Goal: Information Seeking & Learning: Understand process/instructions

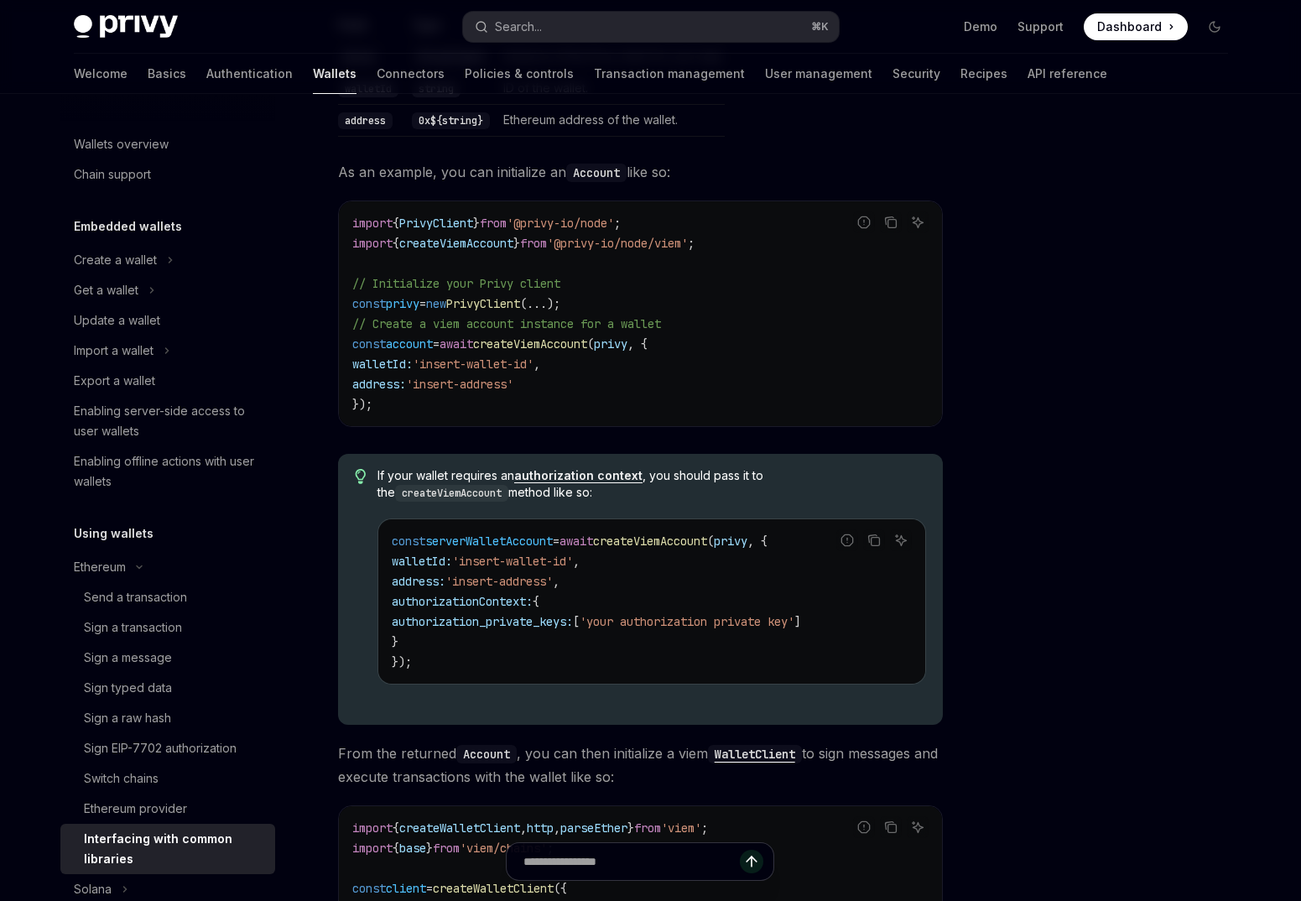
scroll to position [598, 0]
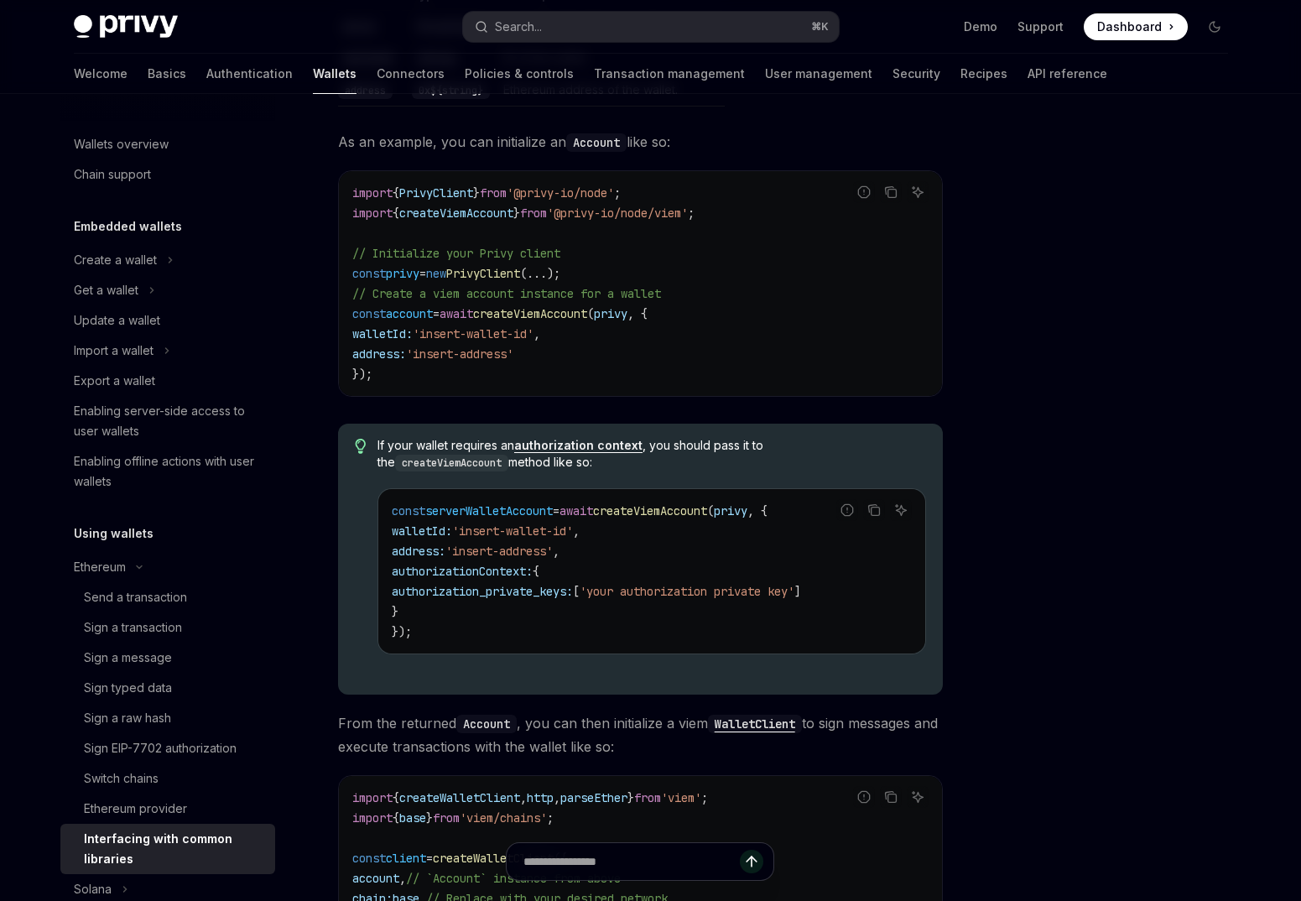
scroll to position [614, 0]
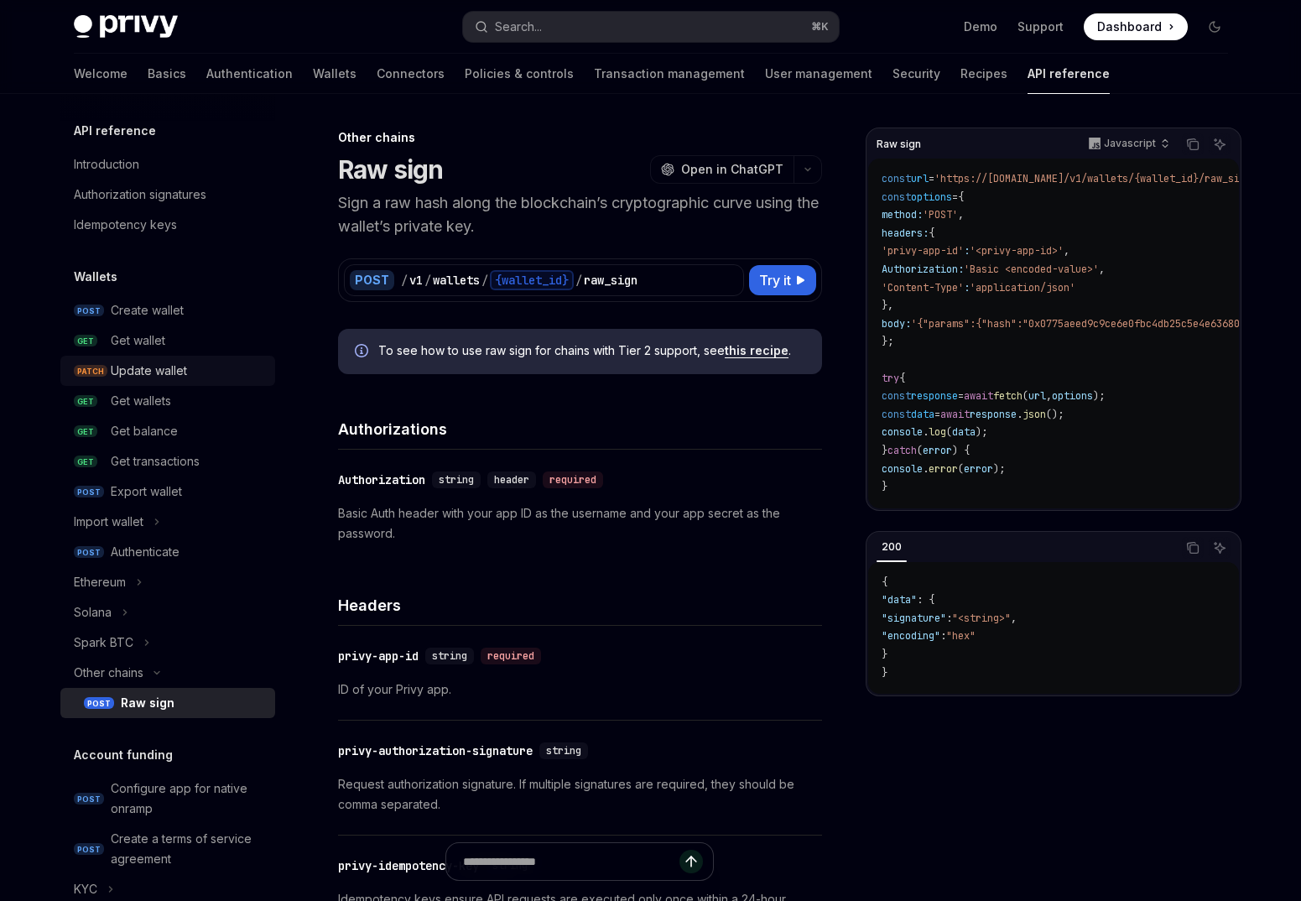
scroll to position [893, 0]
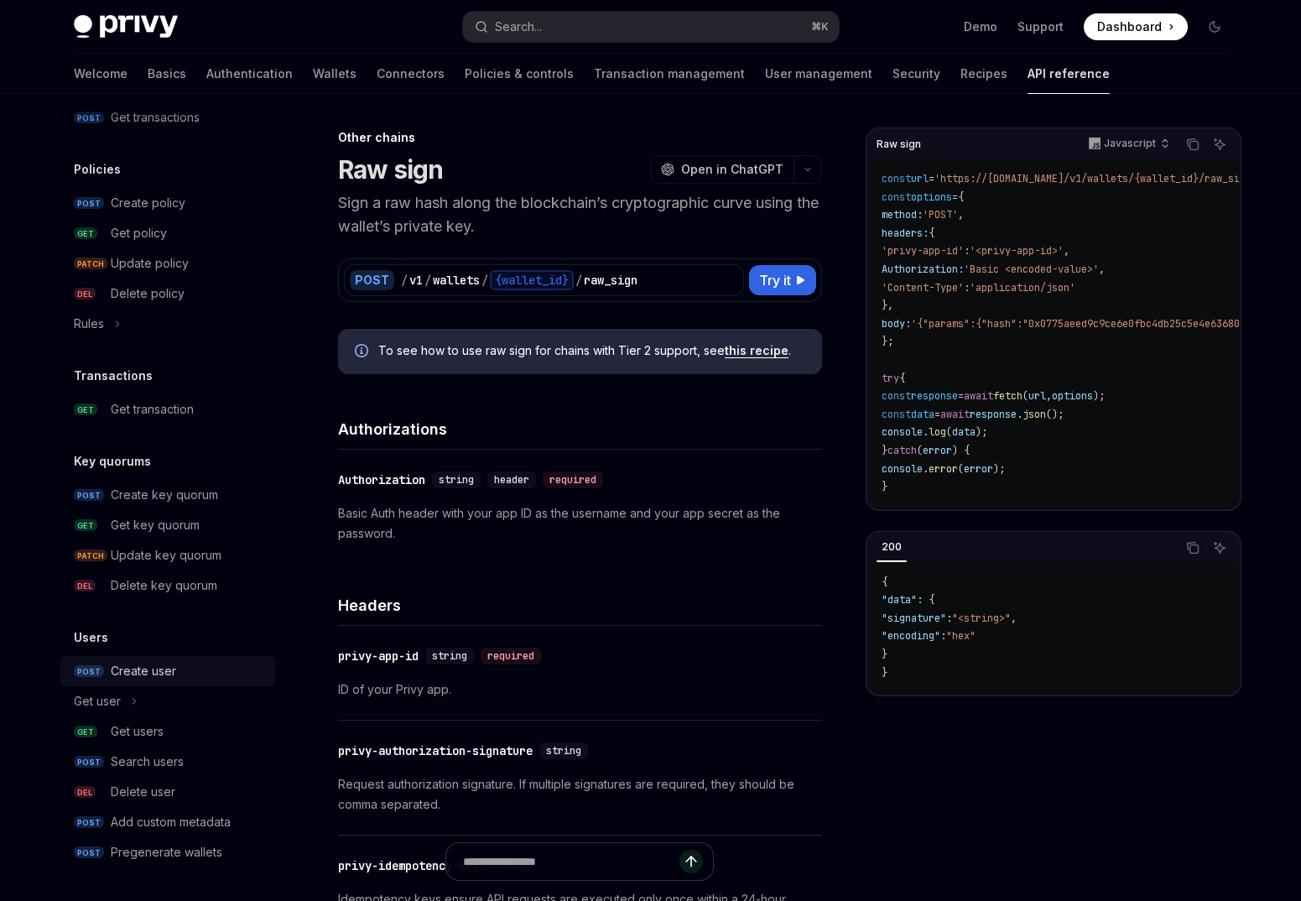
click at [173, 675] on div "Create user" at bounding box center [143, 671] width 65 height 20
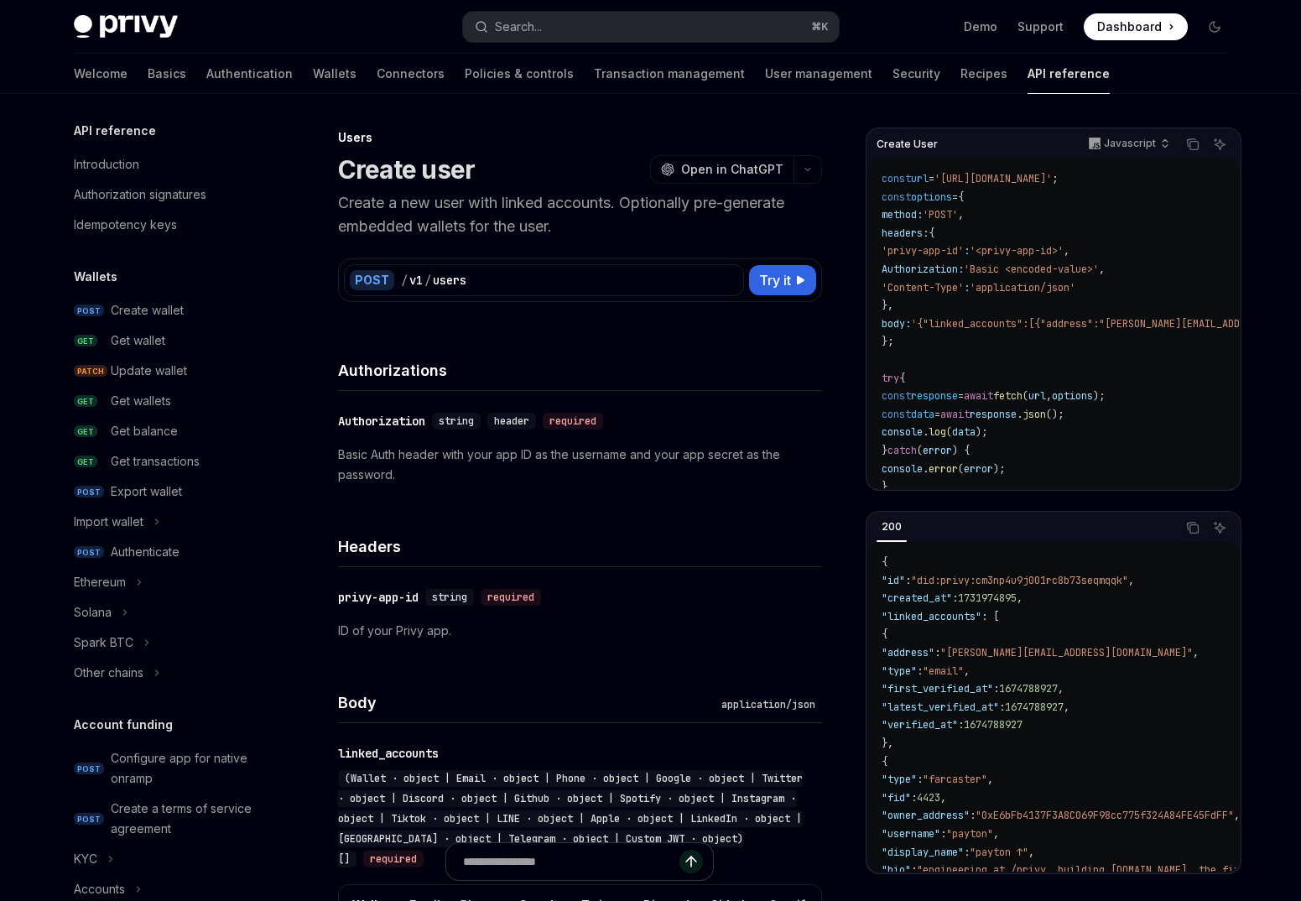
scroll to position [862, 0]
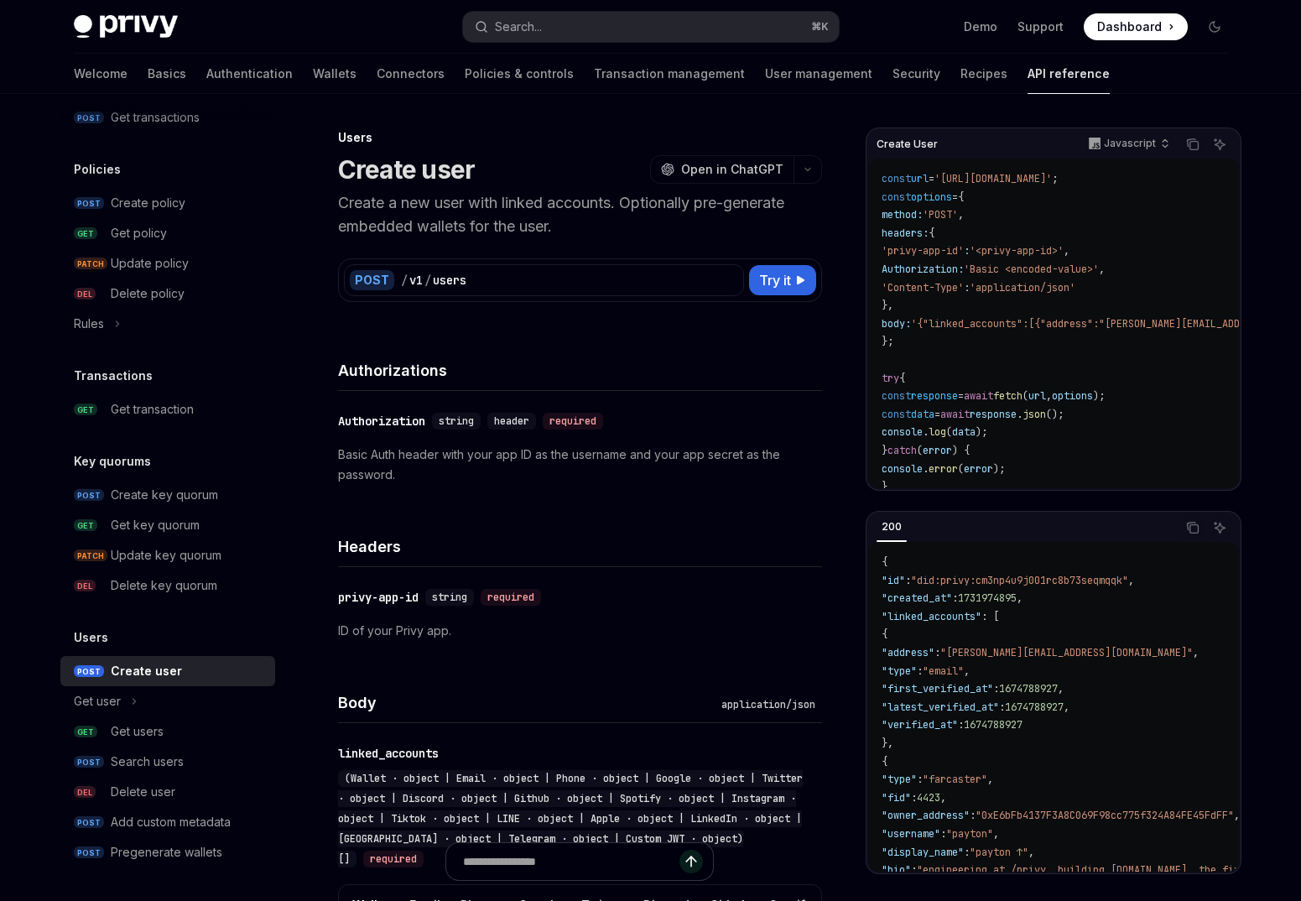
drag, startPoint x: 1137, startPoint y: 183, endPoint x: 960, endPoint y: 184, distance: 176.2
click at [960, 184] on span "'[URL][DOMAIN_NAME]'" at bounding box center [992, 178] width 117 height 13
copy span "[URL][DOMAIN_NAME]"
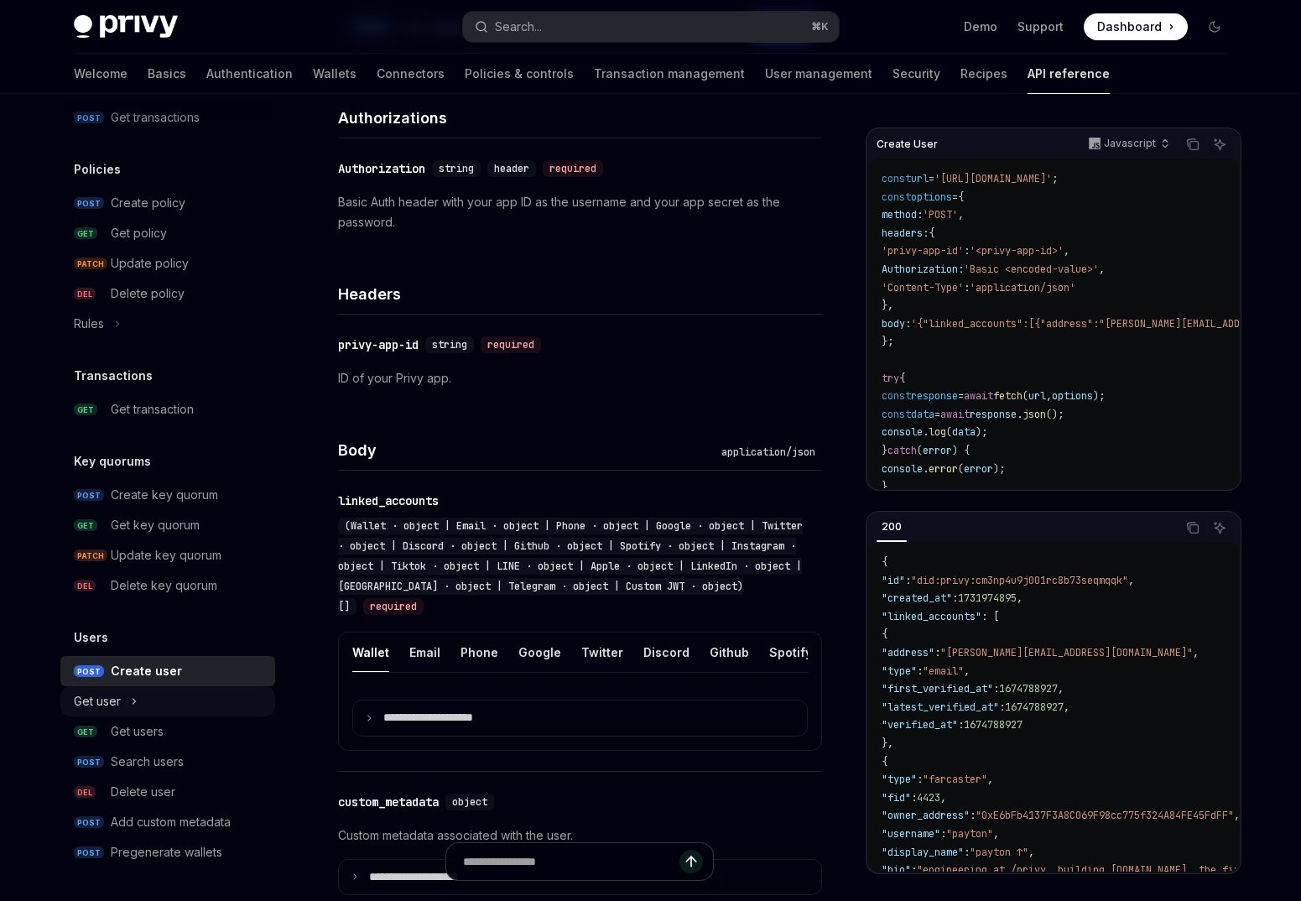
scroll to position [253, 0]
click at [521, 29] on div "Search..." at bounding box center [518, 27] width 47 height 20
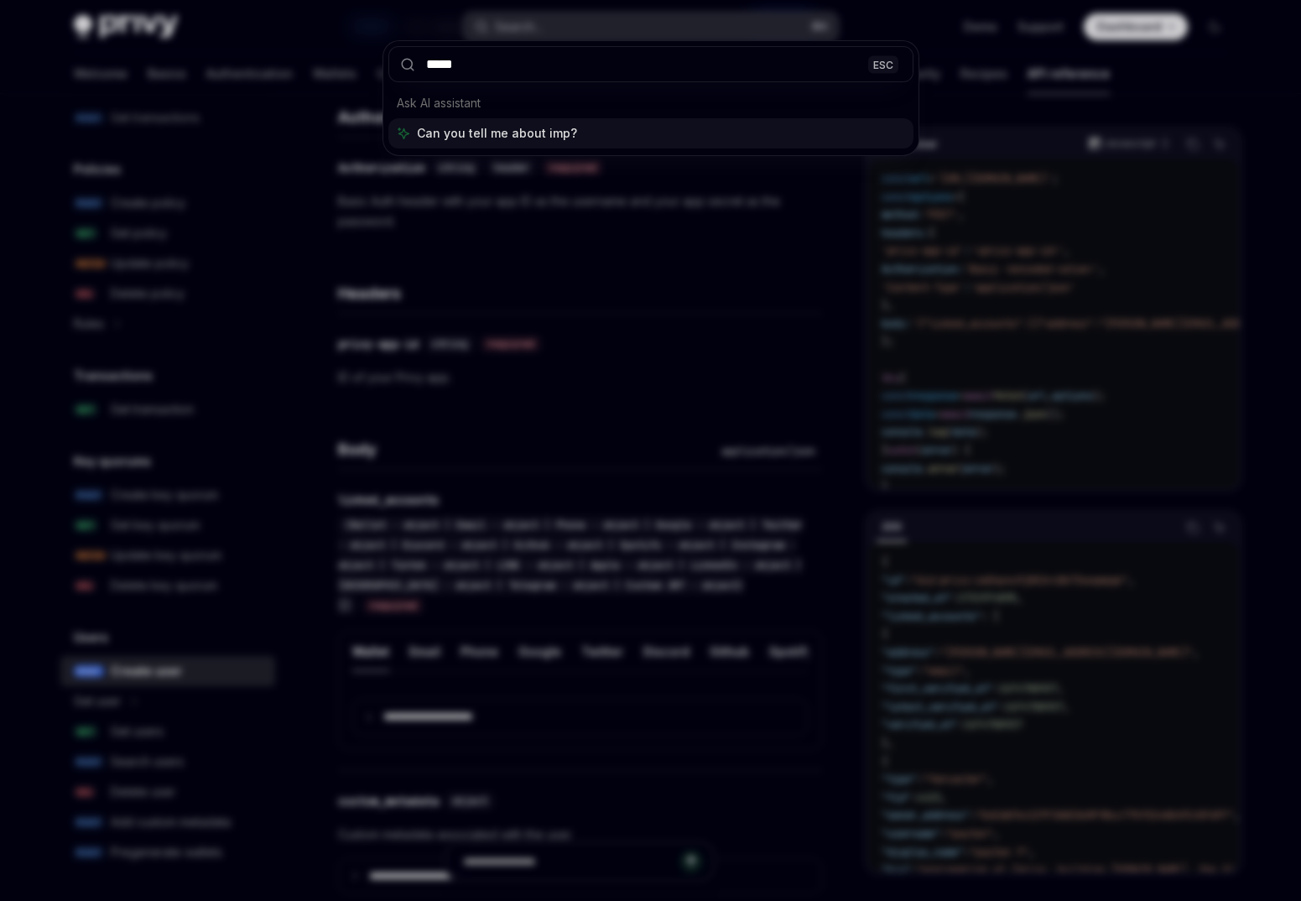
type input "******"
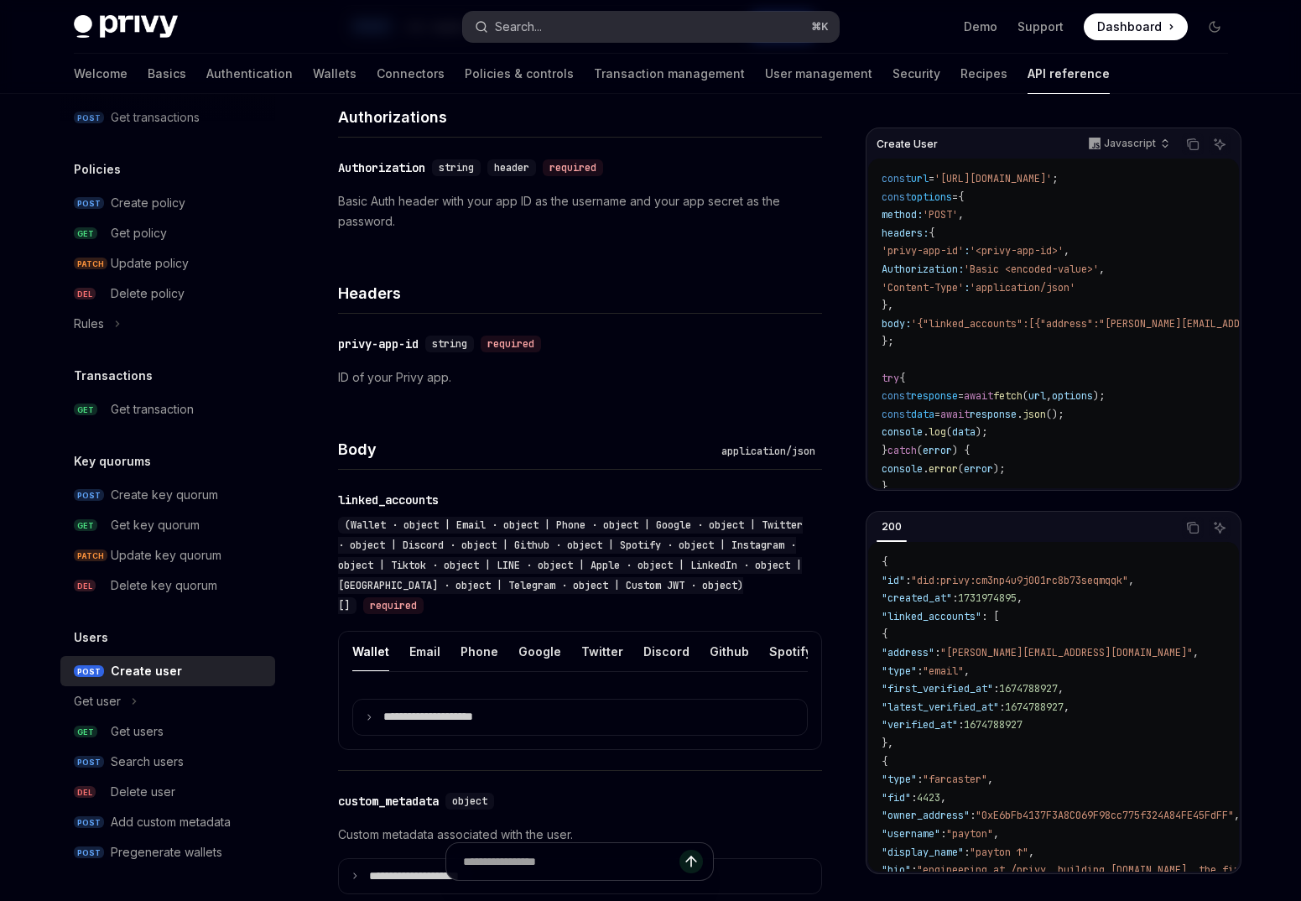
scroll to position [49, 0]
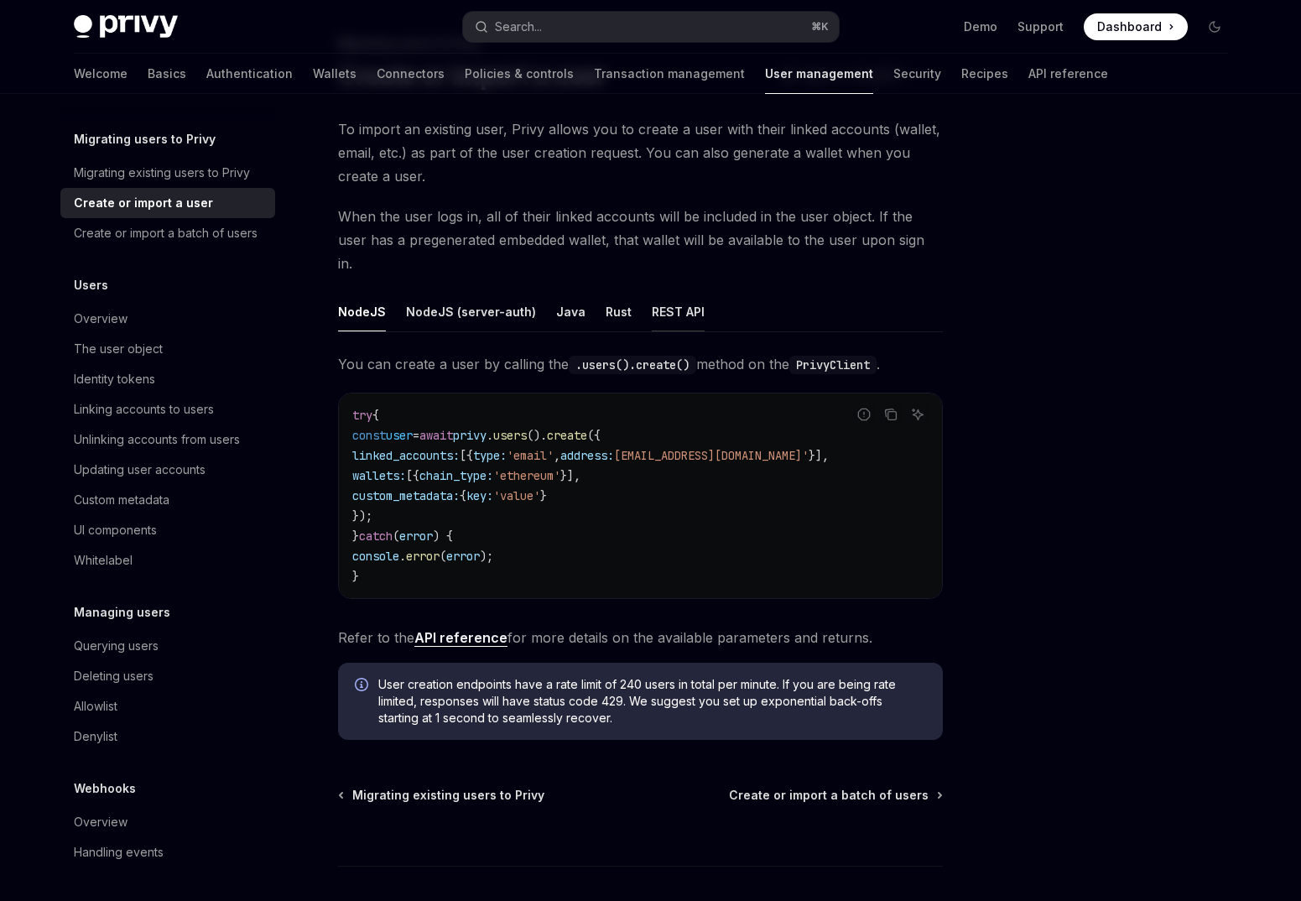
click at [679, 292] on div "REST API" at bounding box center [678, 311] width 53 height 39
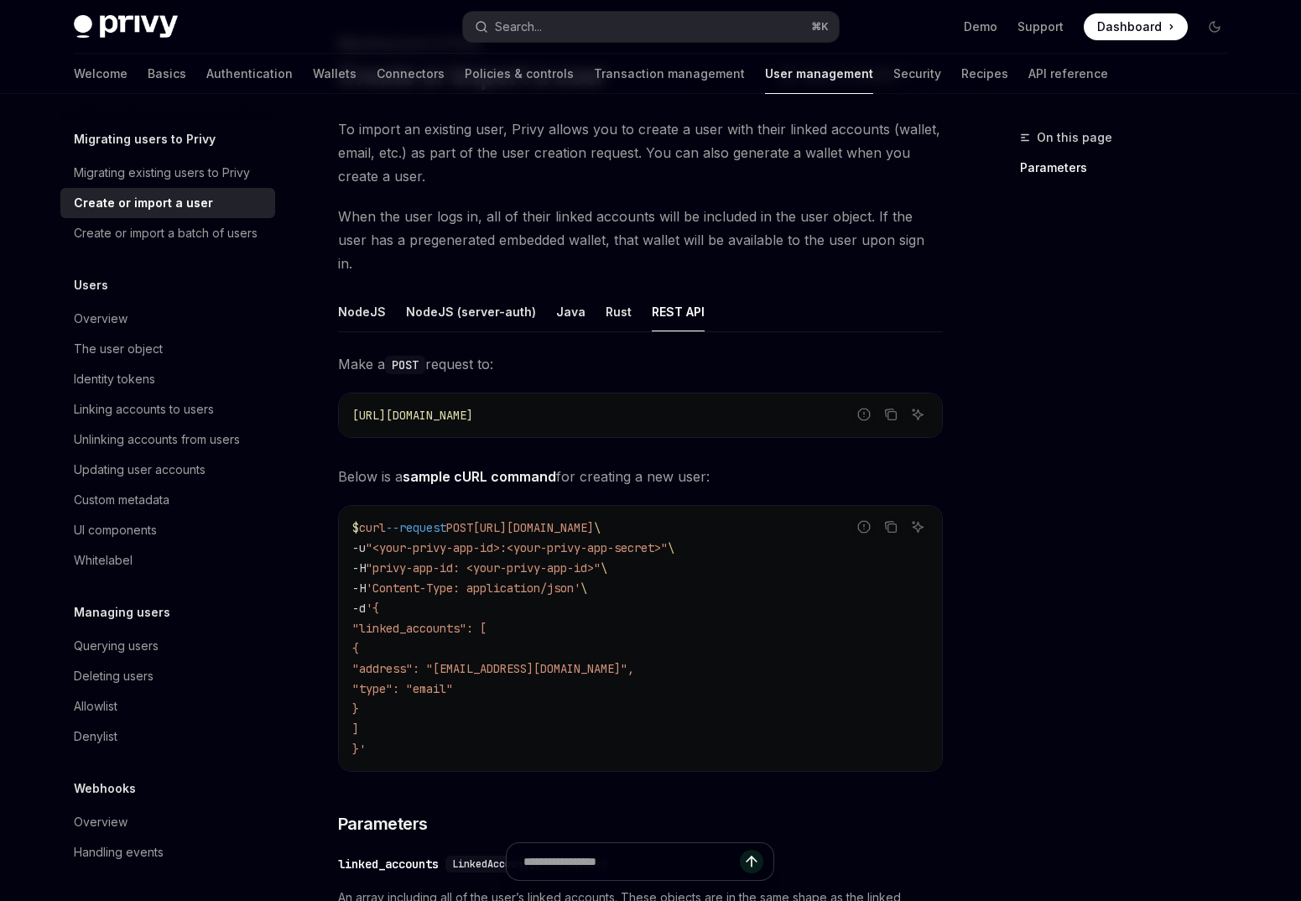
drag, startPoint x: 595, startPoint y: 398, endPoint x: 356, endPoint y: 400, distance: 239.1
click at [351, 397] on div "[URL][DOMAIN_NAME]" at bounding box center [640, 415] width 603 height 44
copy span "[URL][DOMAIN_NAME]"
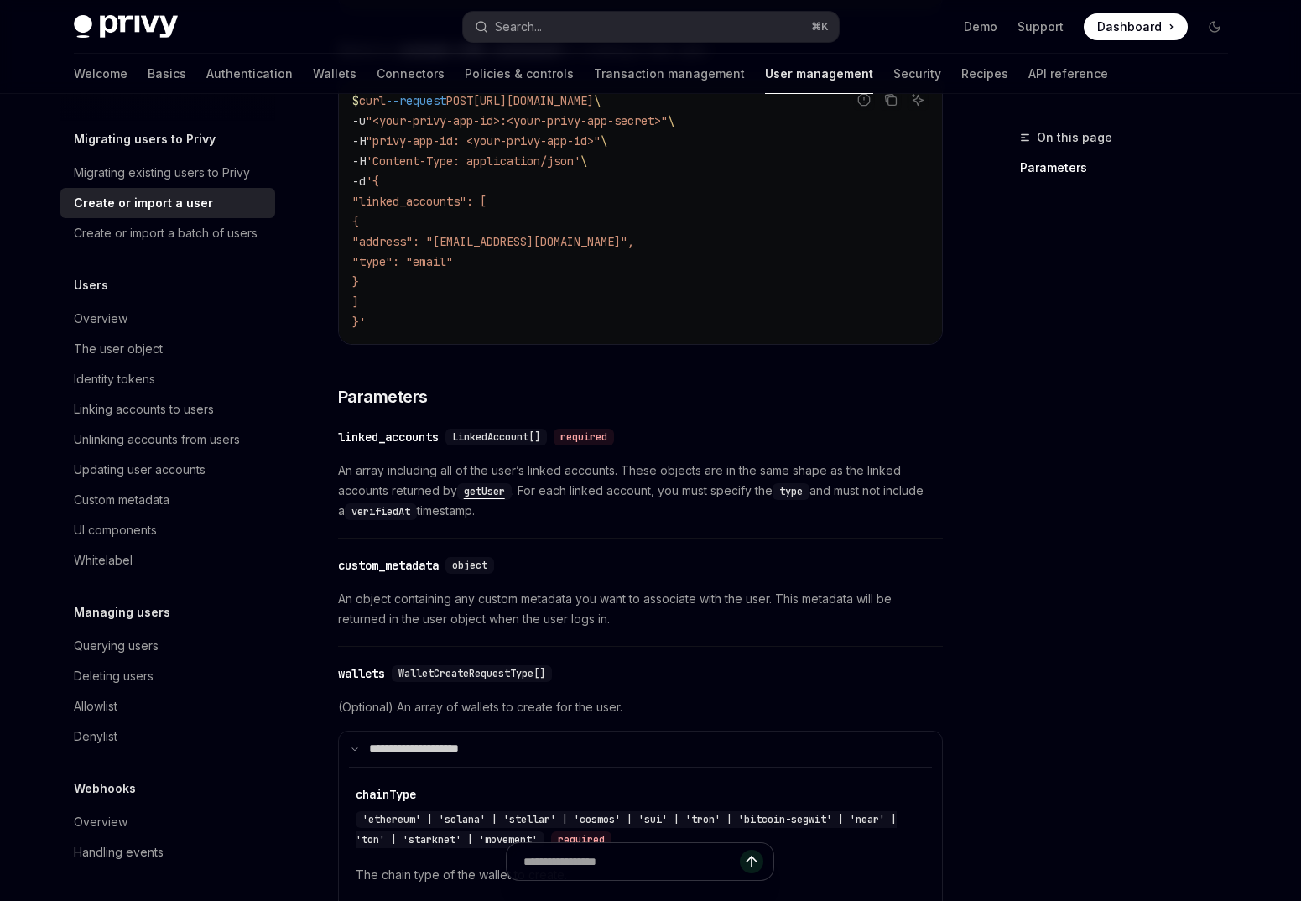
scroll to position [523, 0]
click at [193, 233] on div "Create or import a batch of users" at bounding box center [166, 233] width 184 height 20
type textarea "*"
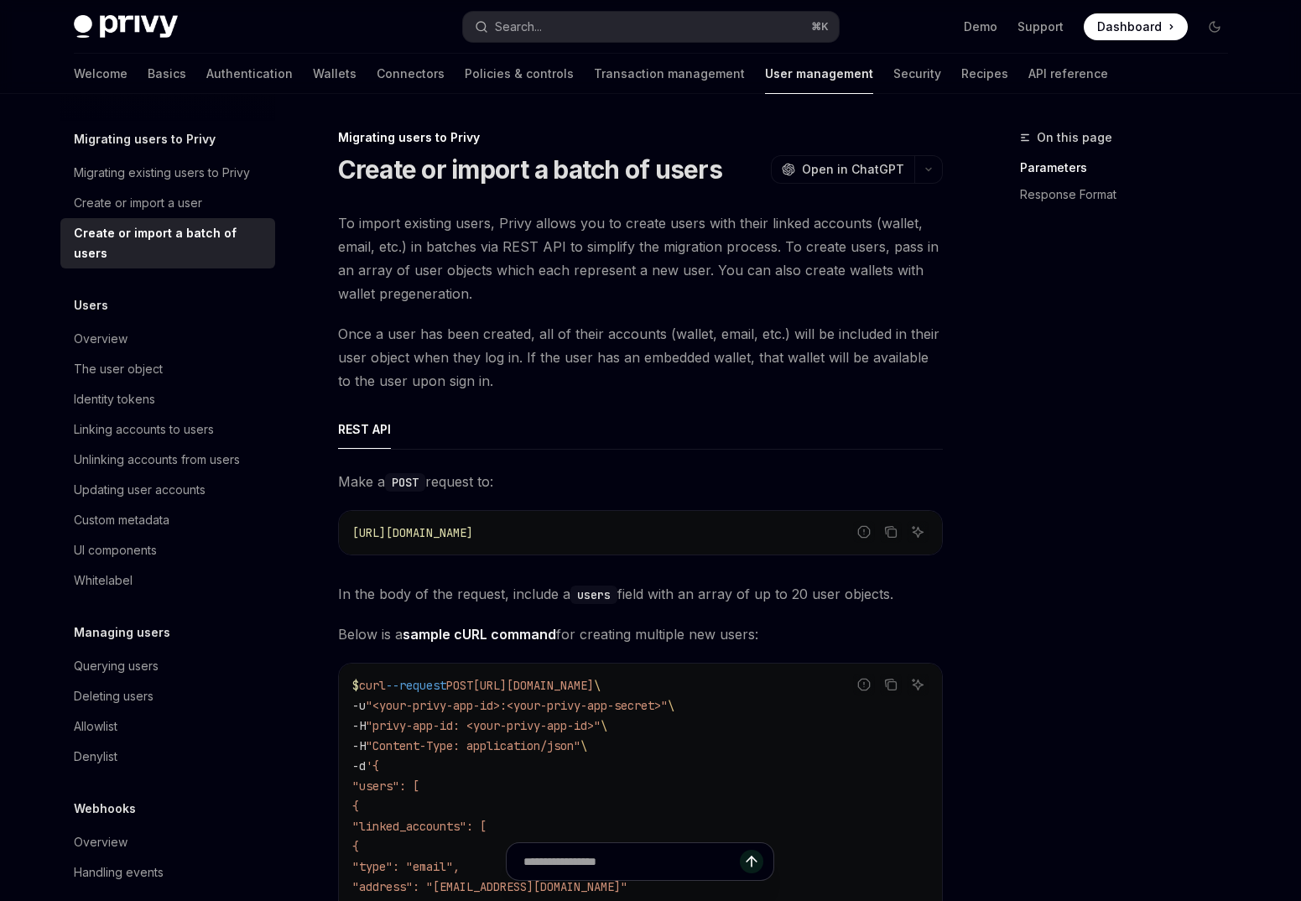
drag, startPoint x: 797, startPoint y: 682, endPoint x: 507, endPoint y: 678, distance: 289.4
click at [507, 678] on span "$ curl --request POST [URL][DOMAIN_NAME] \" at bounding box center [476, 685] width 248 height 15
copy span "[URL][DOMAIN_NAME]"
